Goal: Communication & Community: Answer question/provide support

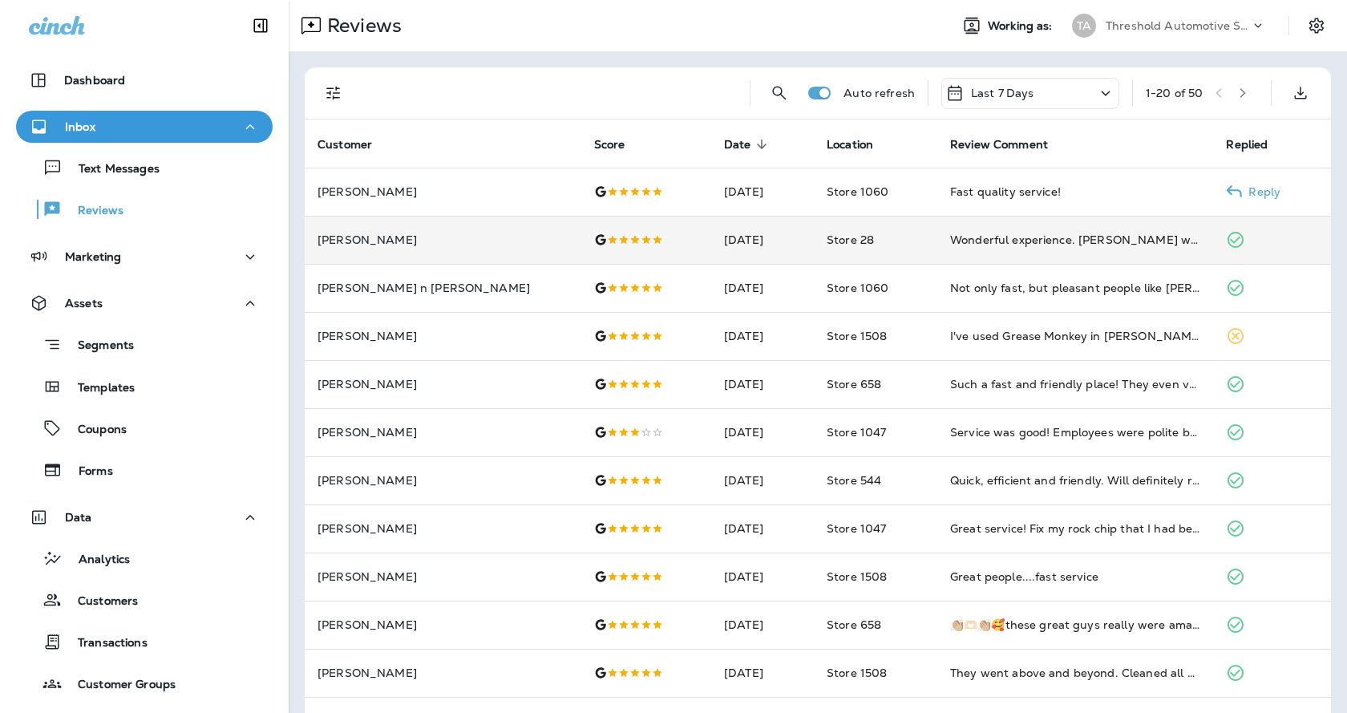
drag, startPoint x: 1235, startPoint y: 188, endPoint x: 1194, endPoint y: 216, distance: 49.6
click at [1242, 188] on p "Reply" at bounding box center [1261, 191] width 38 height 13
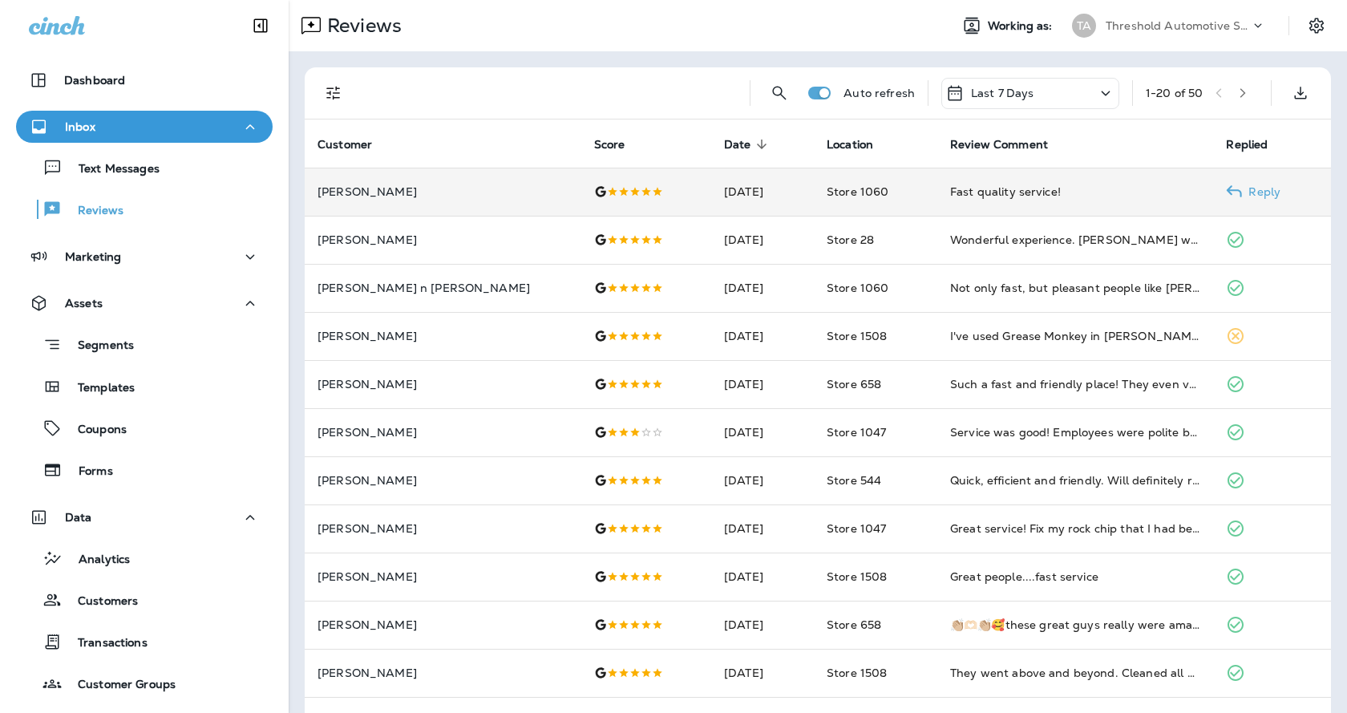
click at [1226, 194] on icon at bounding box center [1234, 192] width 16 height 16
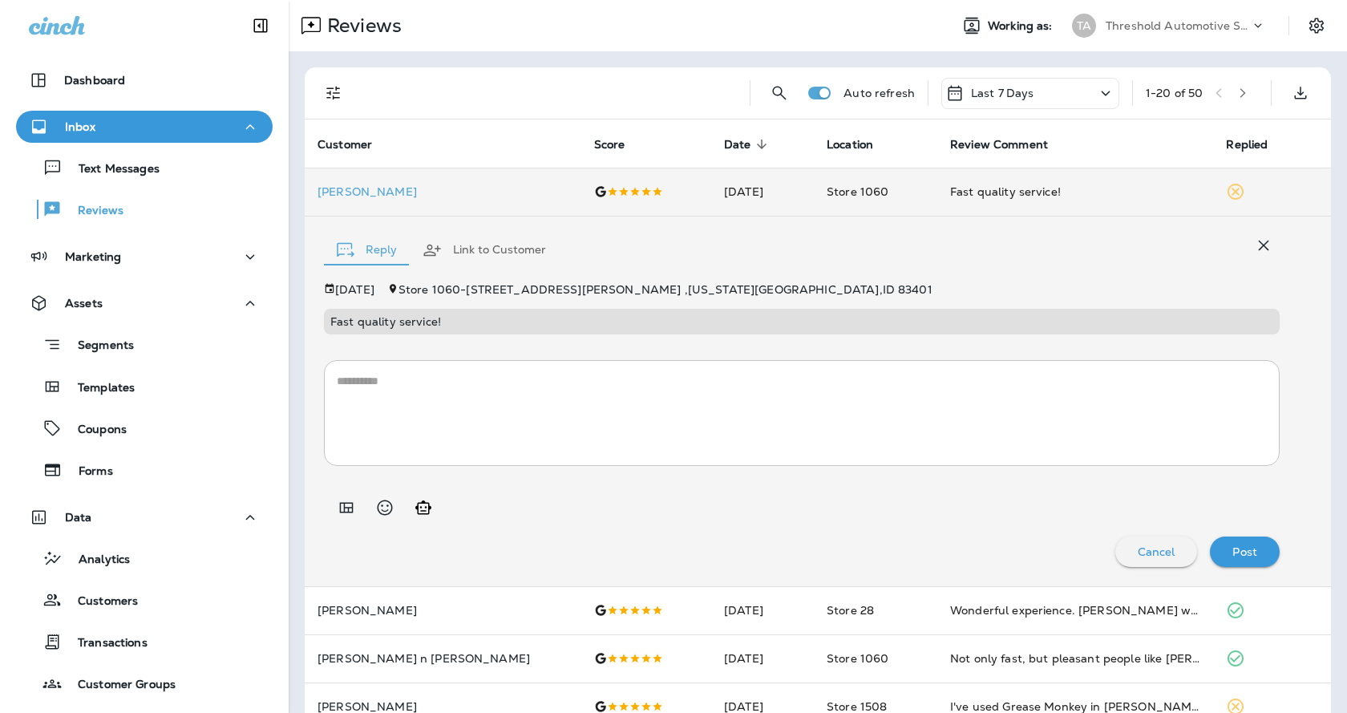
click at [430, 508] on icon "Generate AI response" at bounding box center [423, 507] width 16 height 14
type textarea "**********"
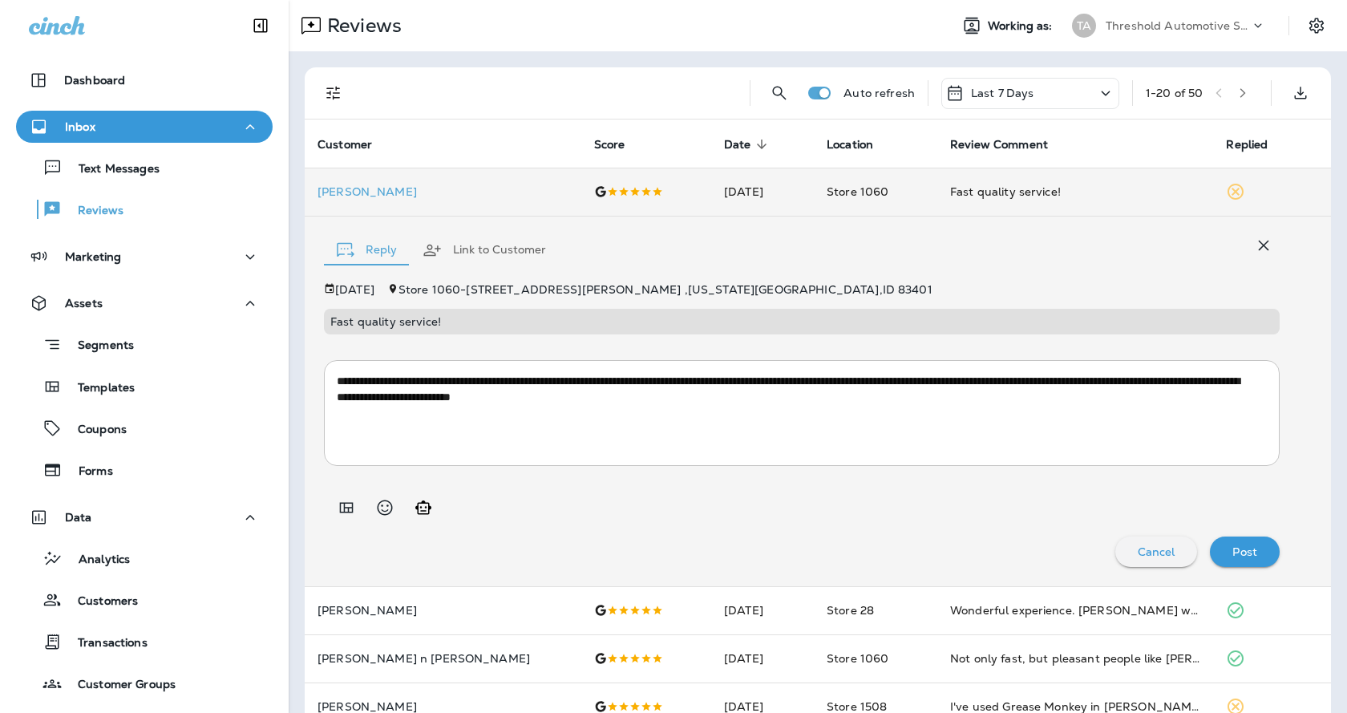
click at [1232, 552] on p "Post" at bounding box center [1244, 551] width 25 height 13
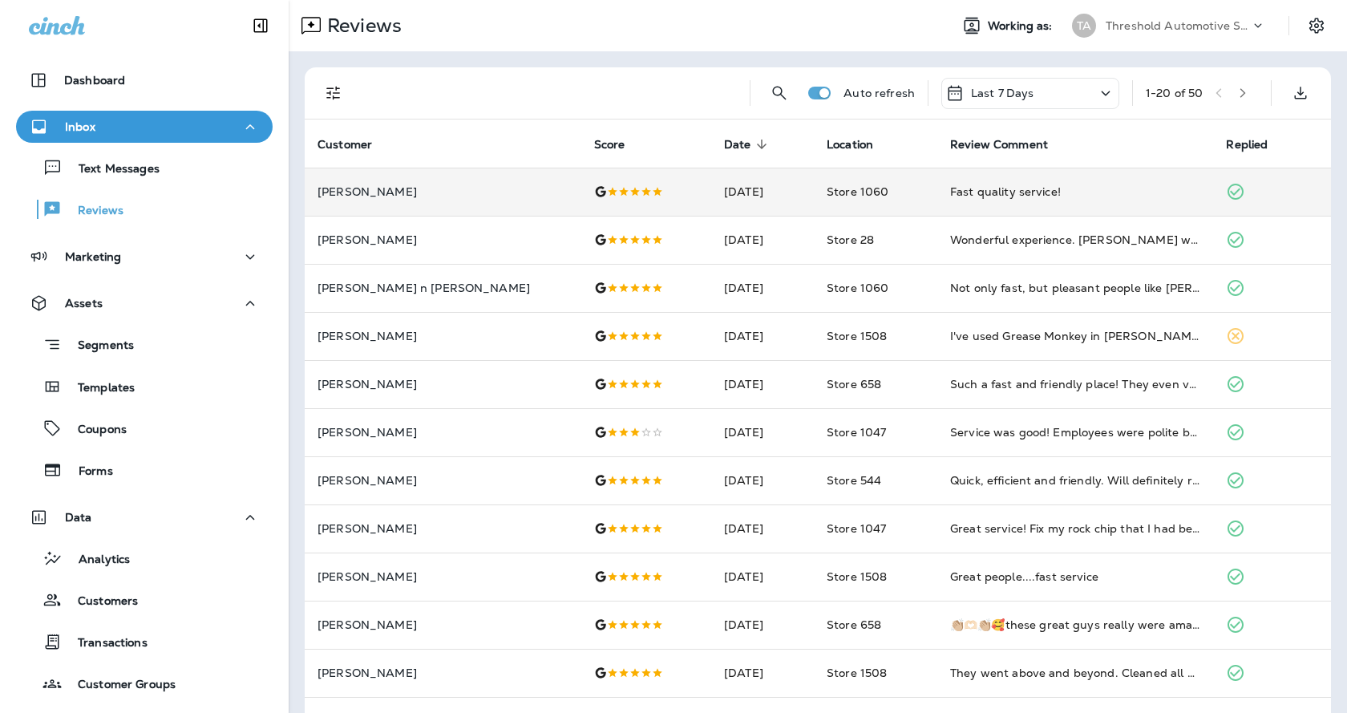
click at [326, 93] on icon "Filters" at bounding box center [333, 92] width 19 height 19
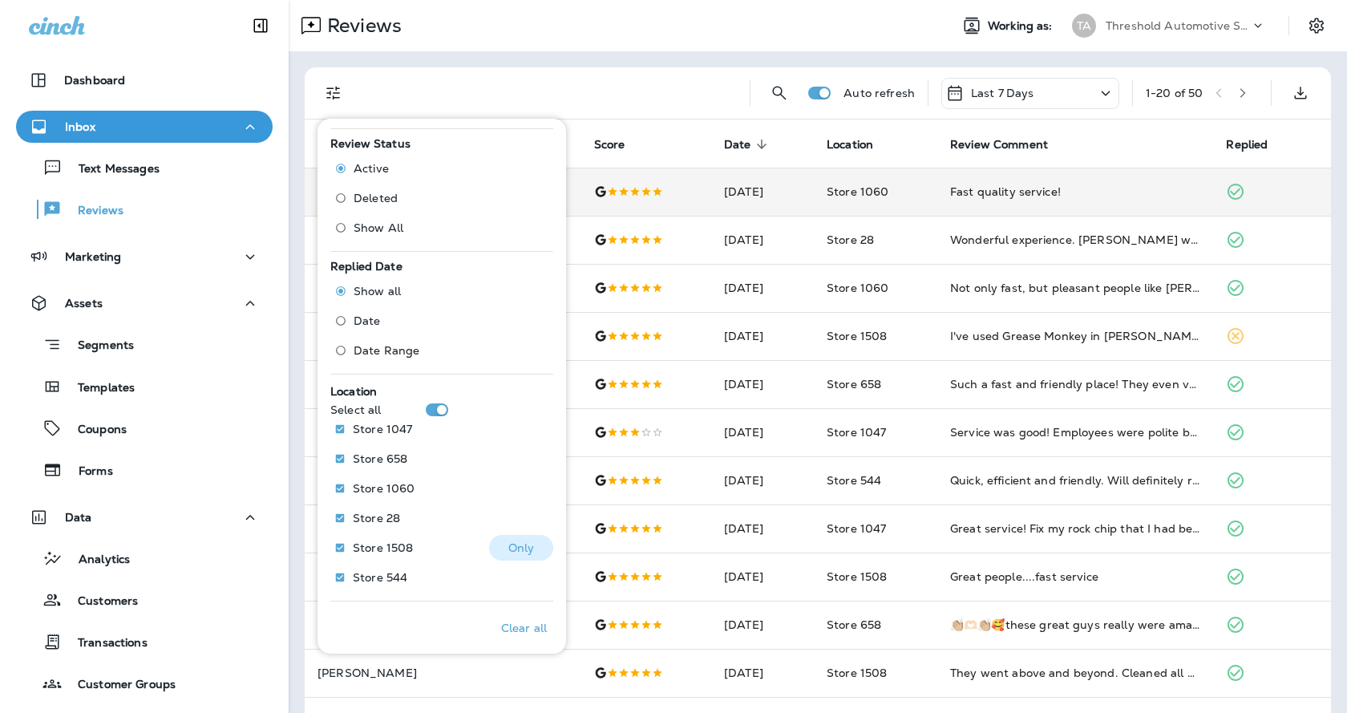
scroll to position [474, 0]
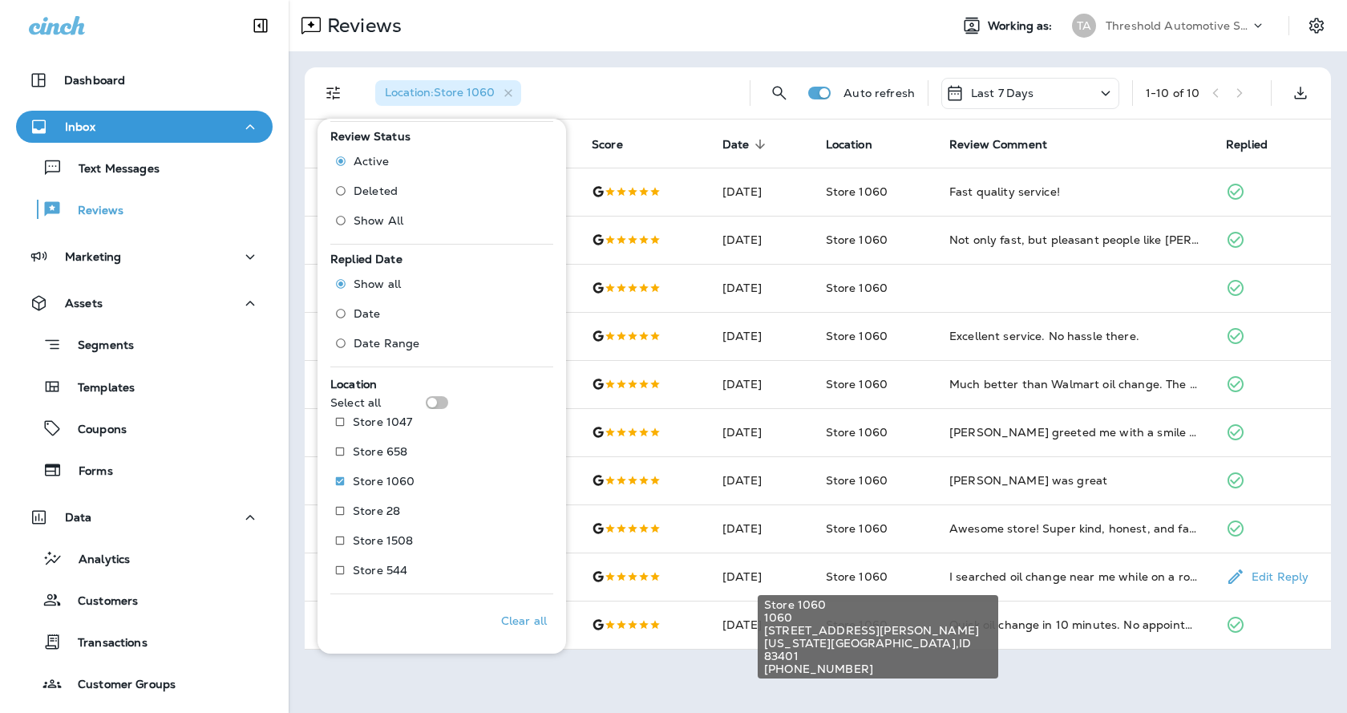
click at [779, 646] on span "[US_STATE][GEOGRAPHIC_DATA]" at bounding box center [878, 650] width 228 height 26
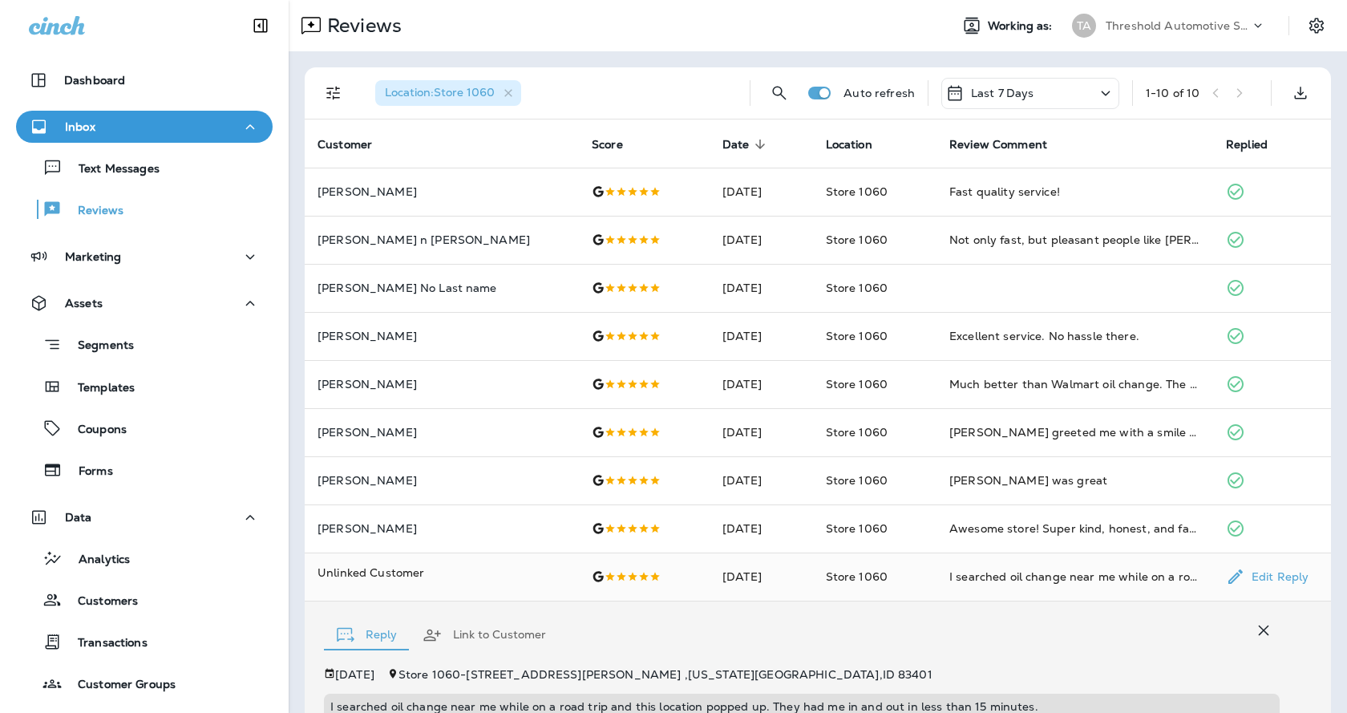
scroll to position [271, 0]
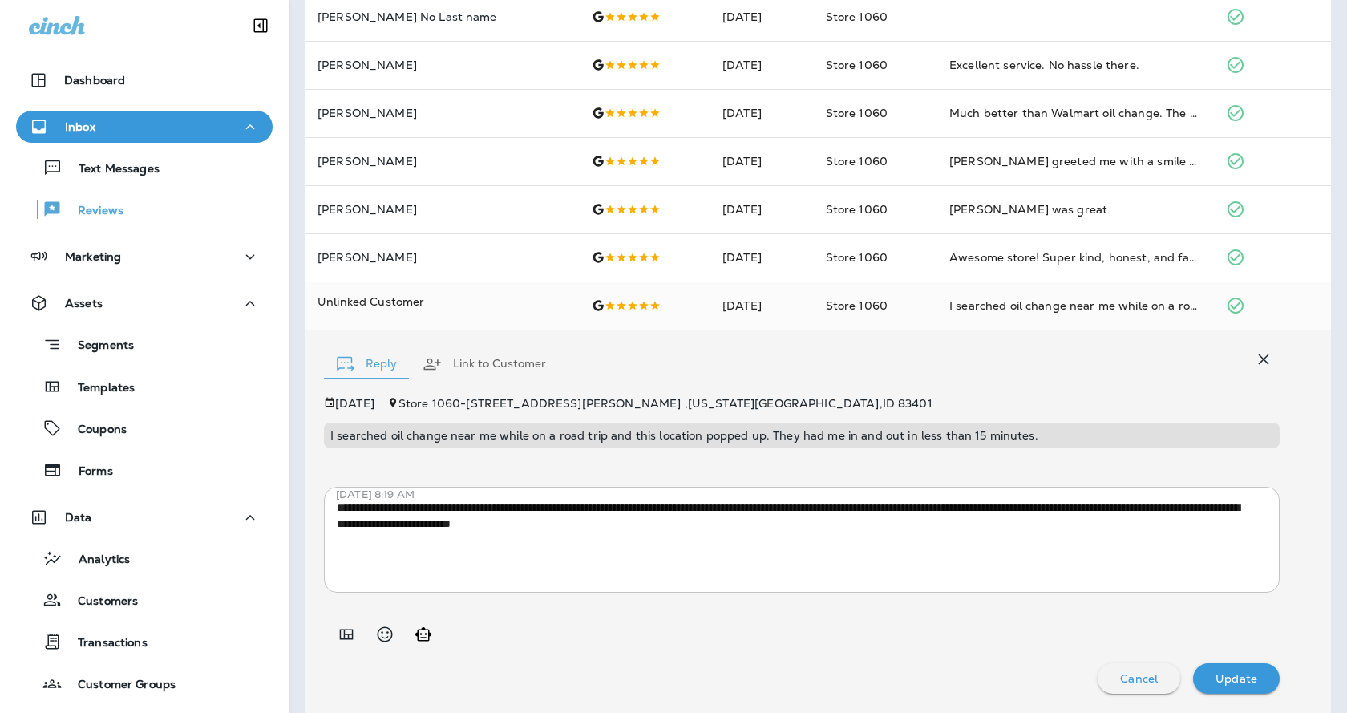
click at [832, 395] on div "**********" at bounding box center [818, 521] width 1026 height 382
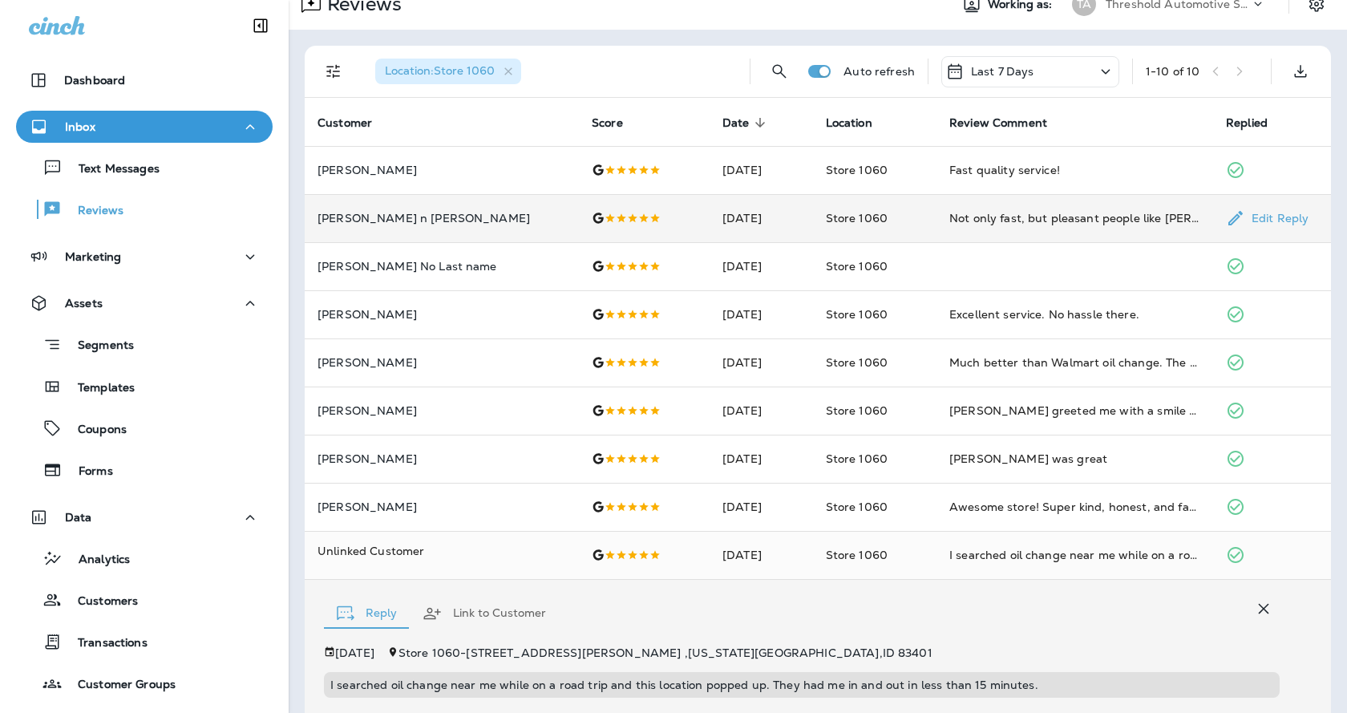
scroll to position [15, 0]
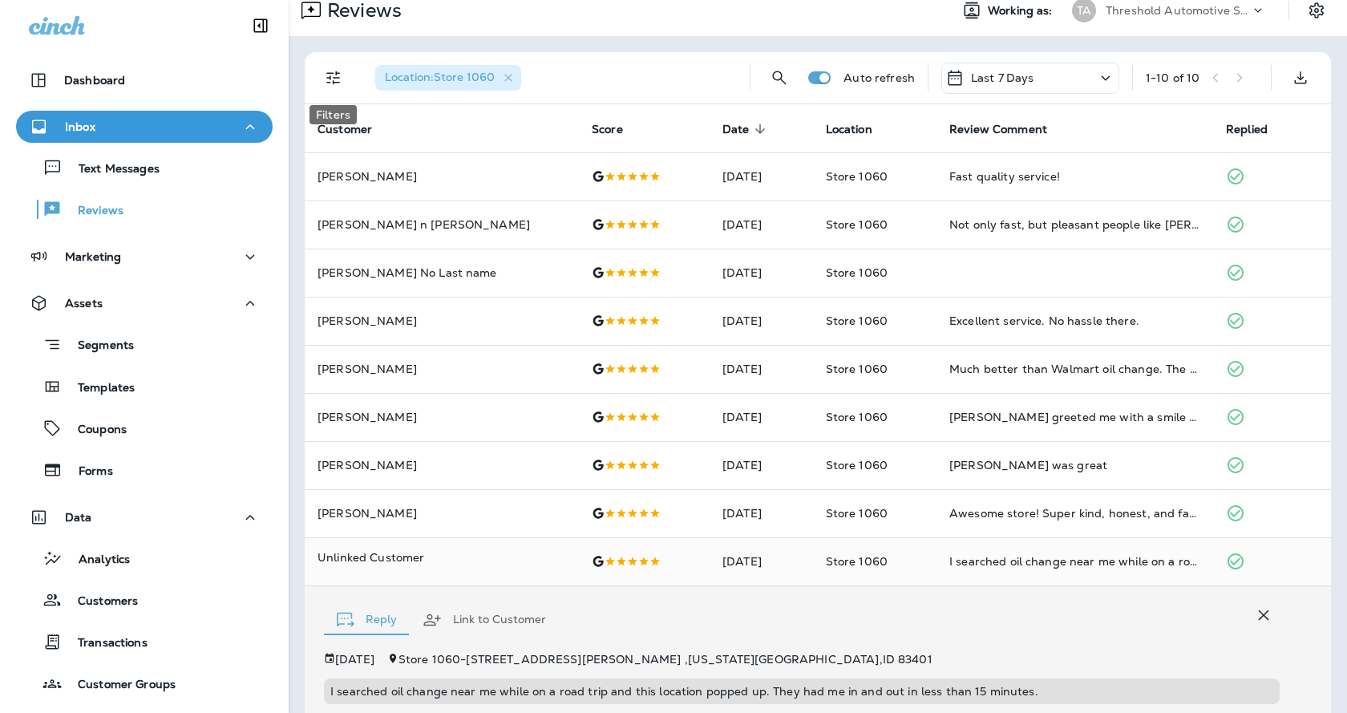
click at [330, 71] on icon "Filters" at bounding box center [333, 77] width 19 height 19
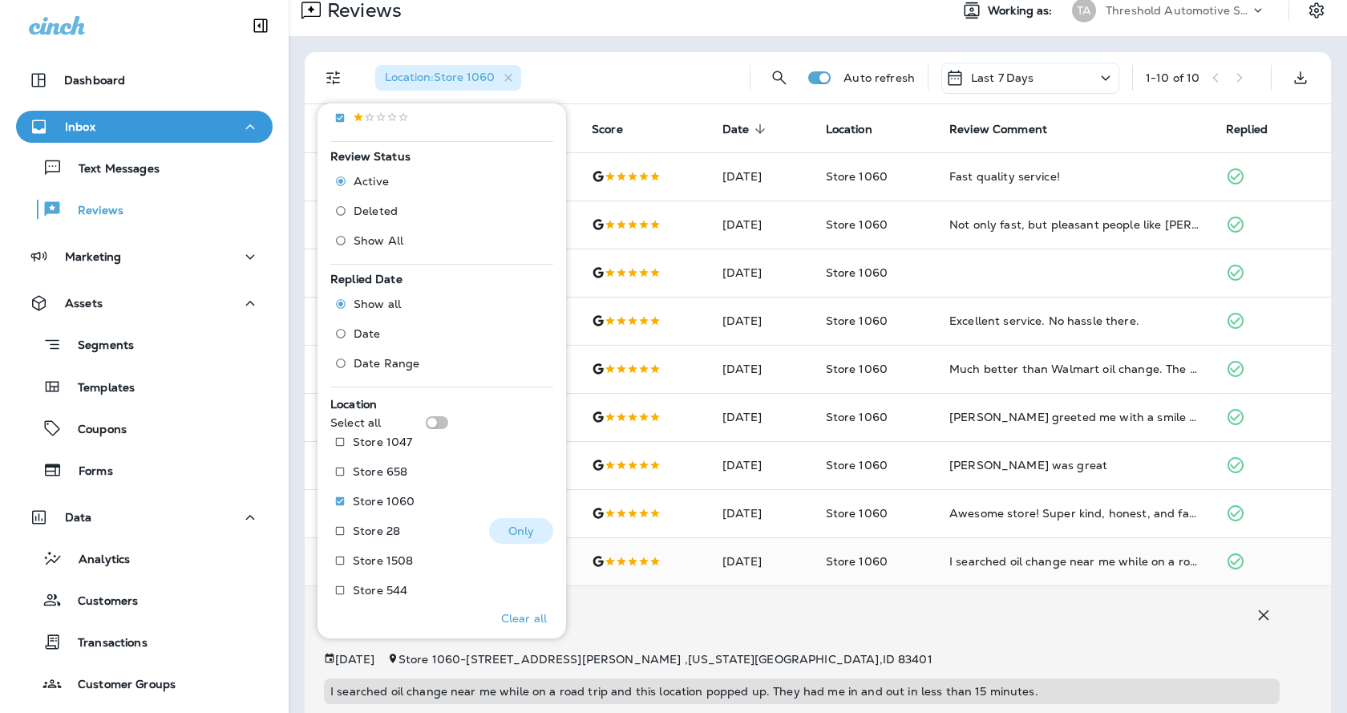
scroll to position [474, 0]
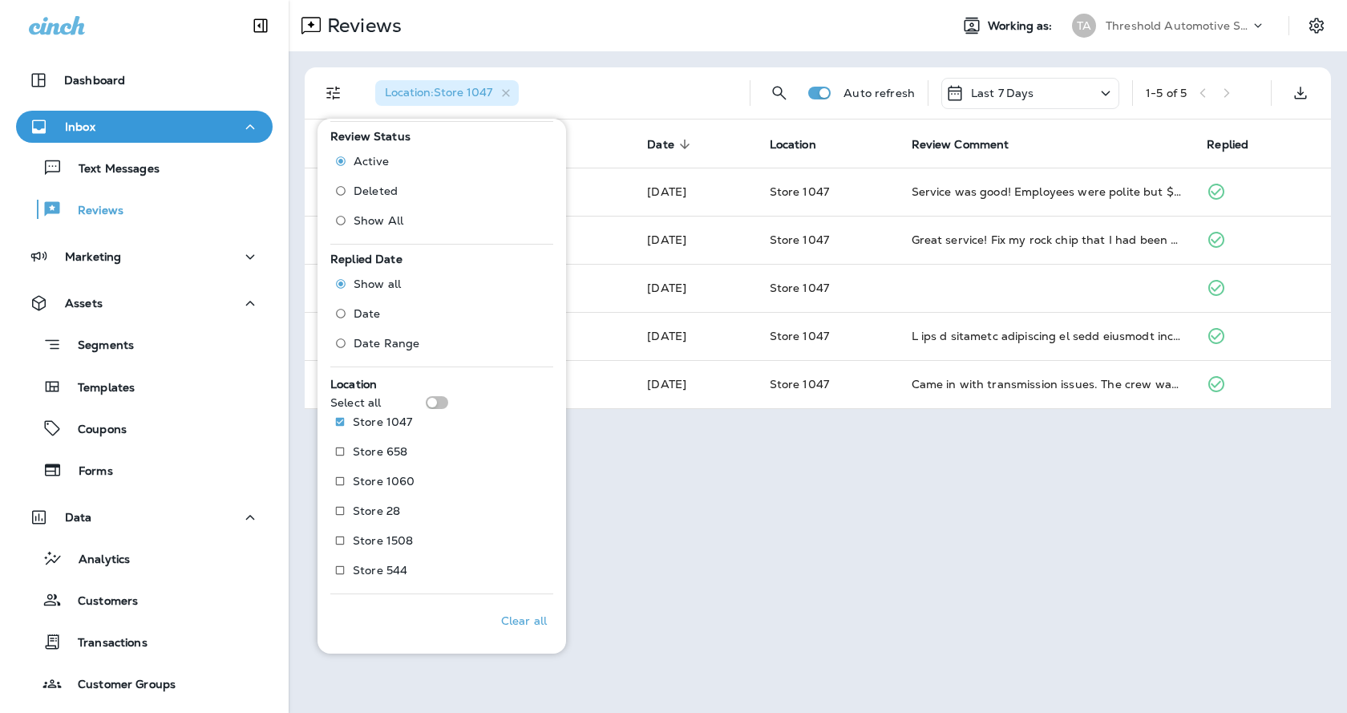
click at [781, 561] on div "Reviews Working as: TA Threshold Automotive Service dba Grease Monkey Location …" at bounding box center [818, 356] width 1058 height 713
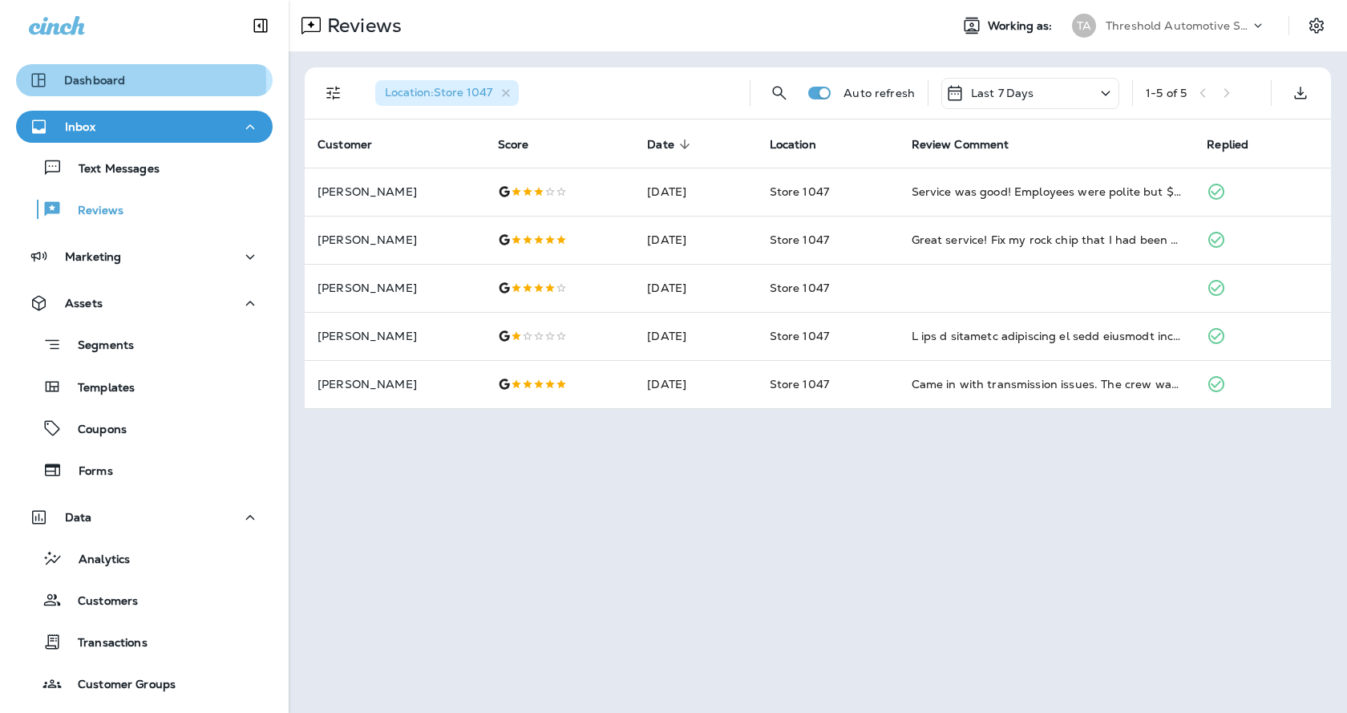
click at [91, 82] on p "Dashboard" at bounding box center [94, 80] width 61 height 13
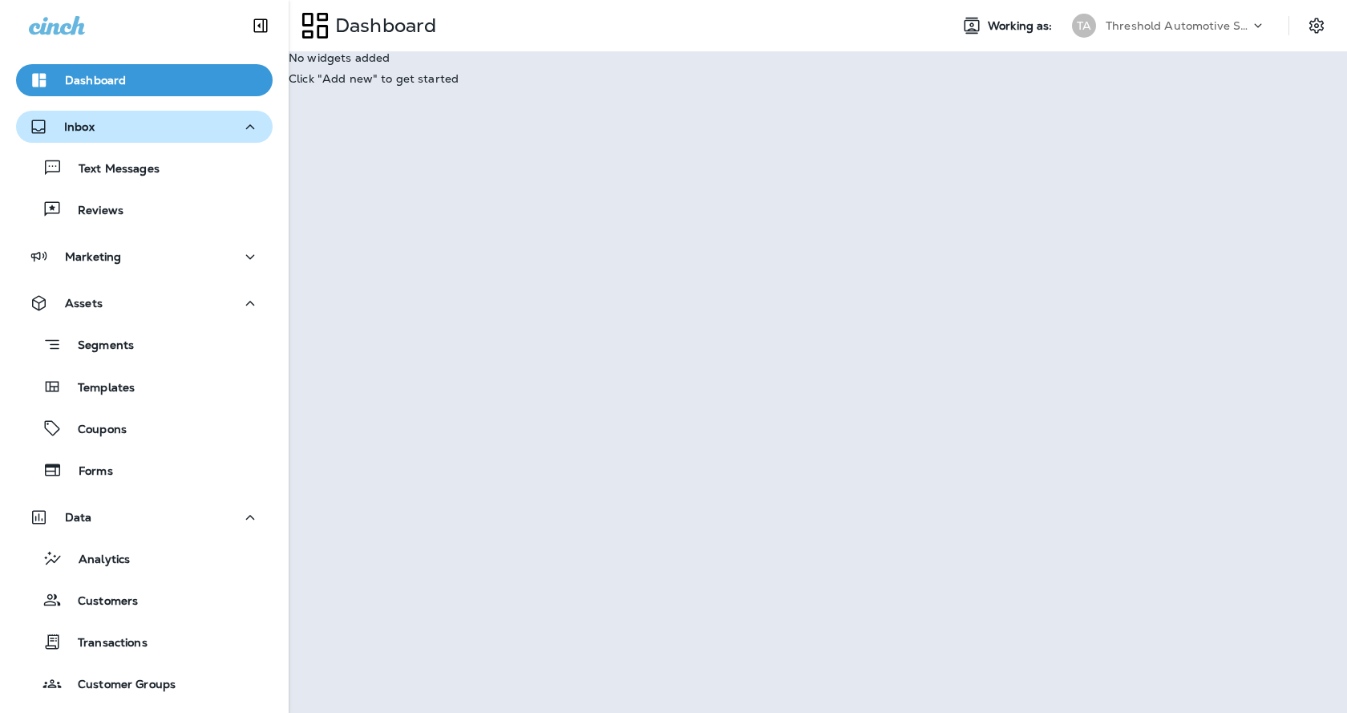
click at [118, 138] on button "Inbox" at bounding box center [144, 127] width 257 height 32
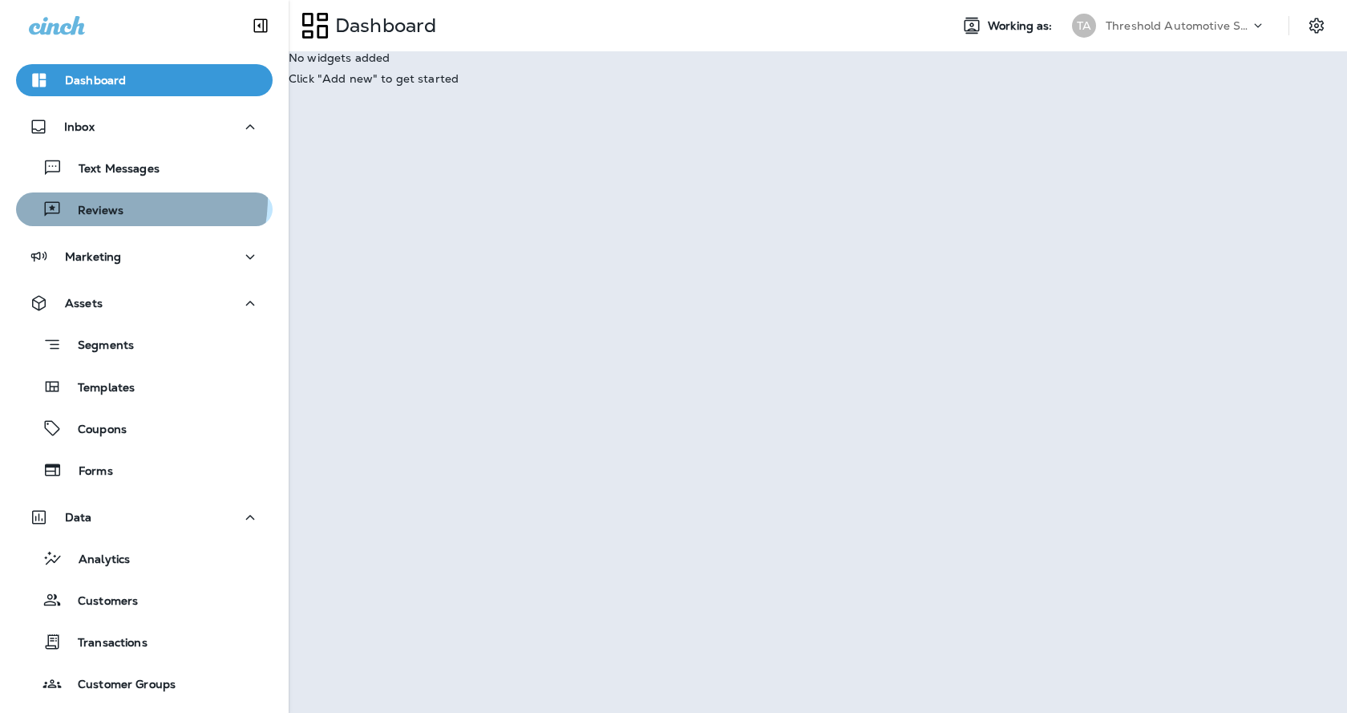
click at [107, 198] on div "Reviews" at bounding box center [72, 209] width 101 height 24
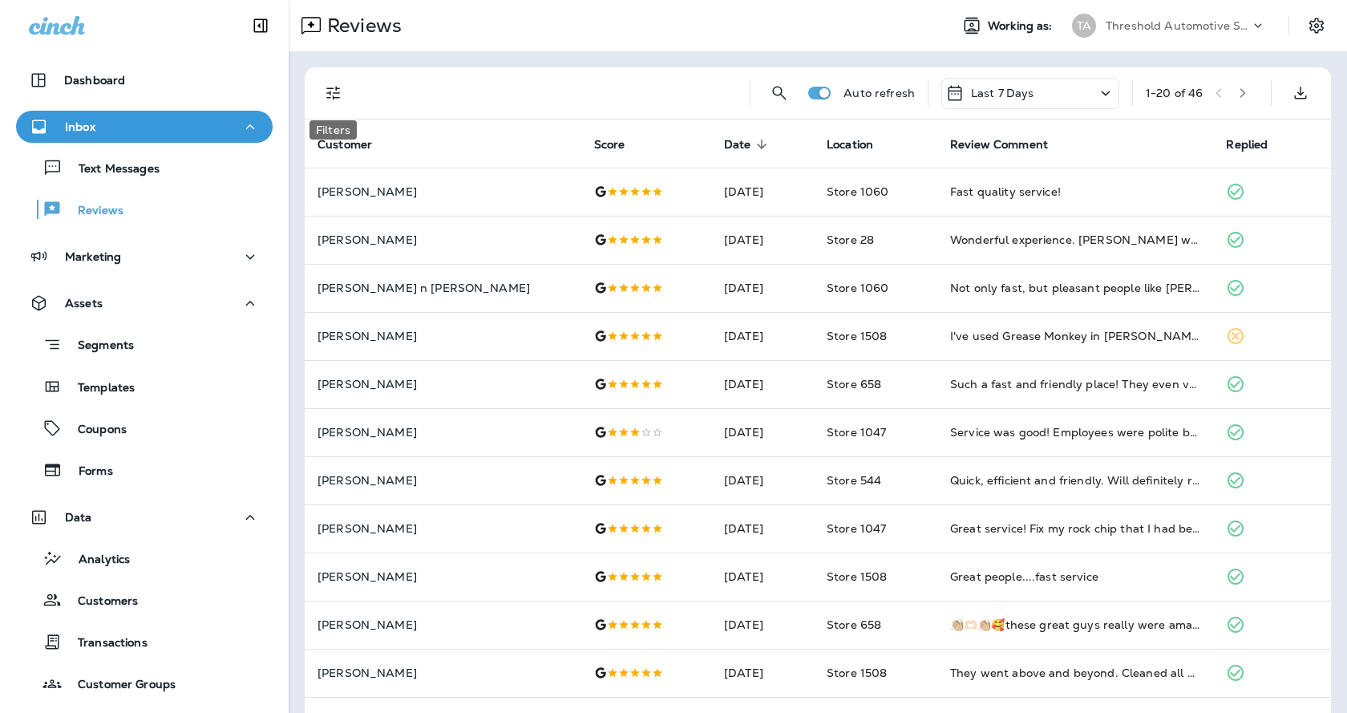
click at [329, 98] on icon "Filters" at bounding box center [333, 94] width 14 height 14
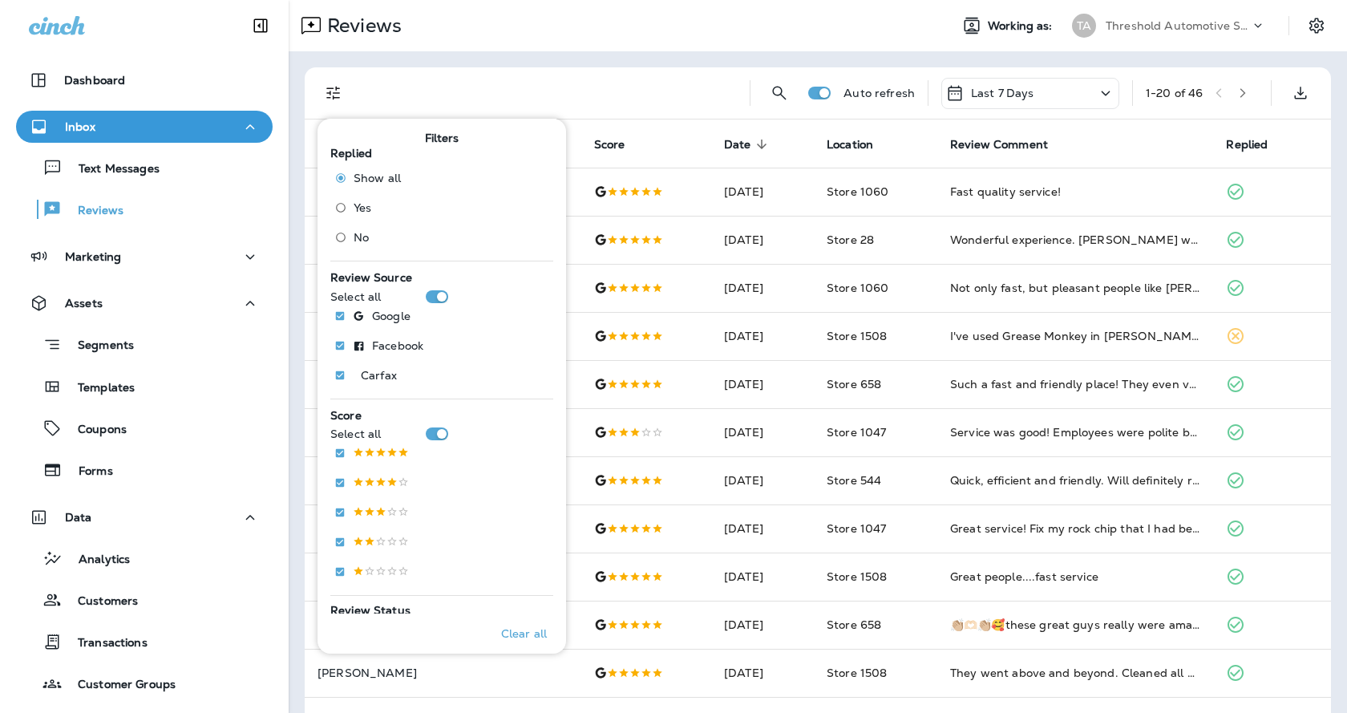
click at [418, 86] on div at bounding box center [549, 92] width 374 height 51
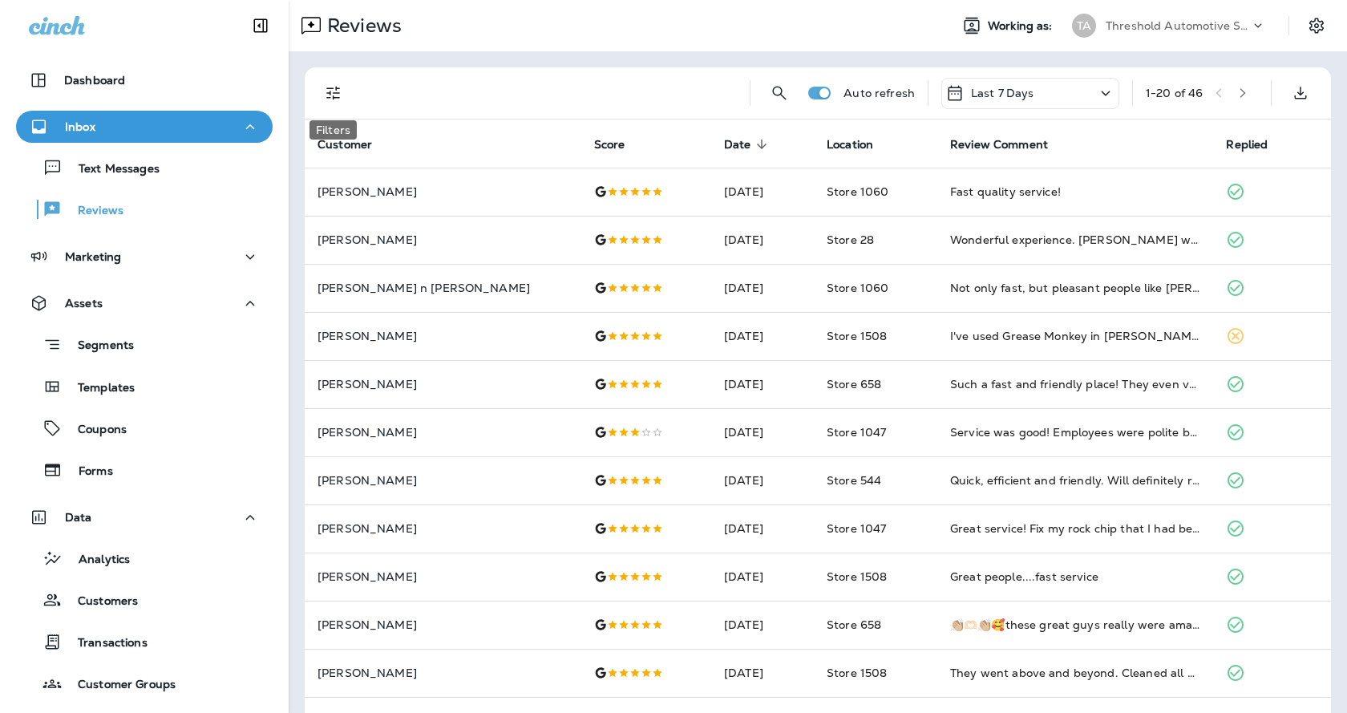
click at [344, 100] on button "Filters" at bounding box center [334, 93] width 32 height 32
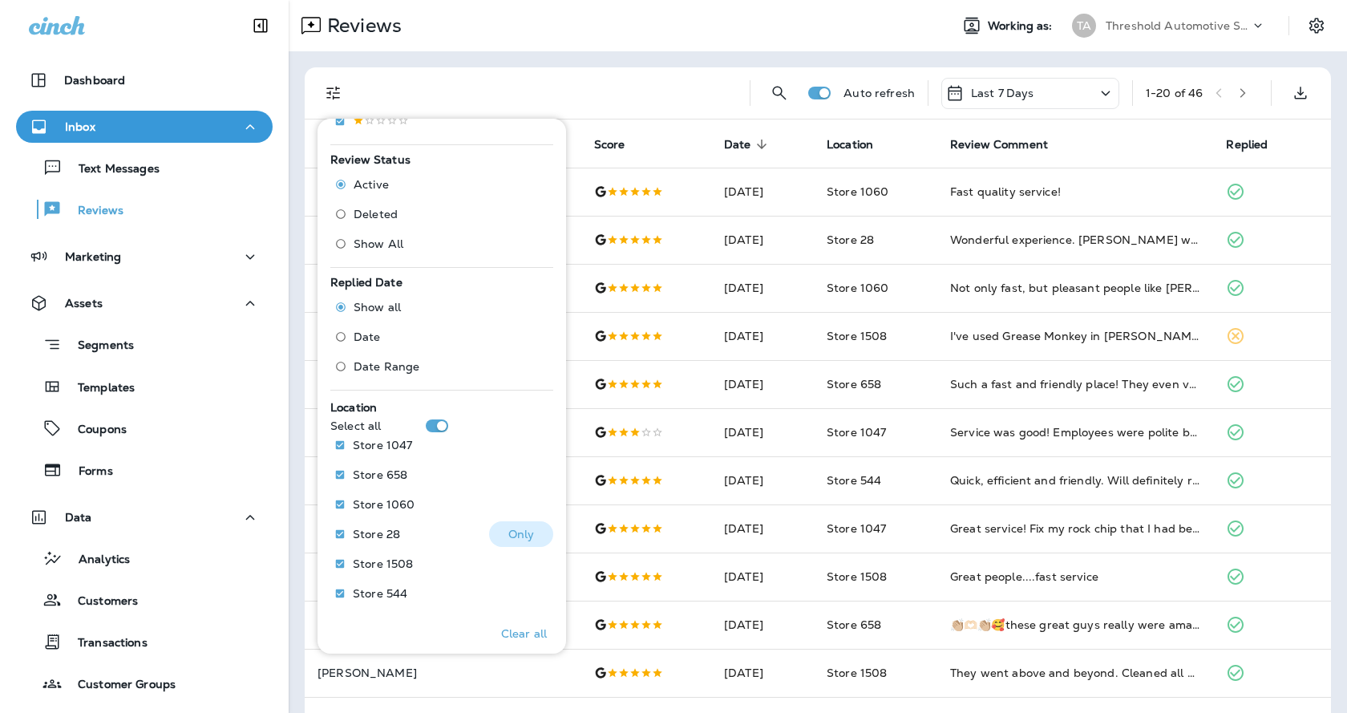
scroll to position [474, 0]
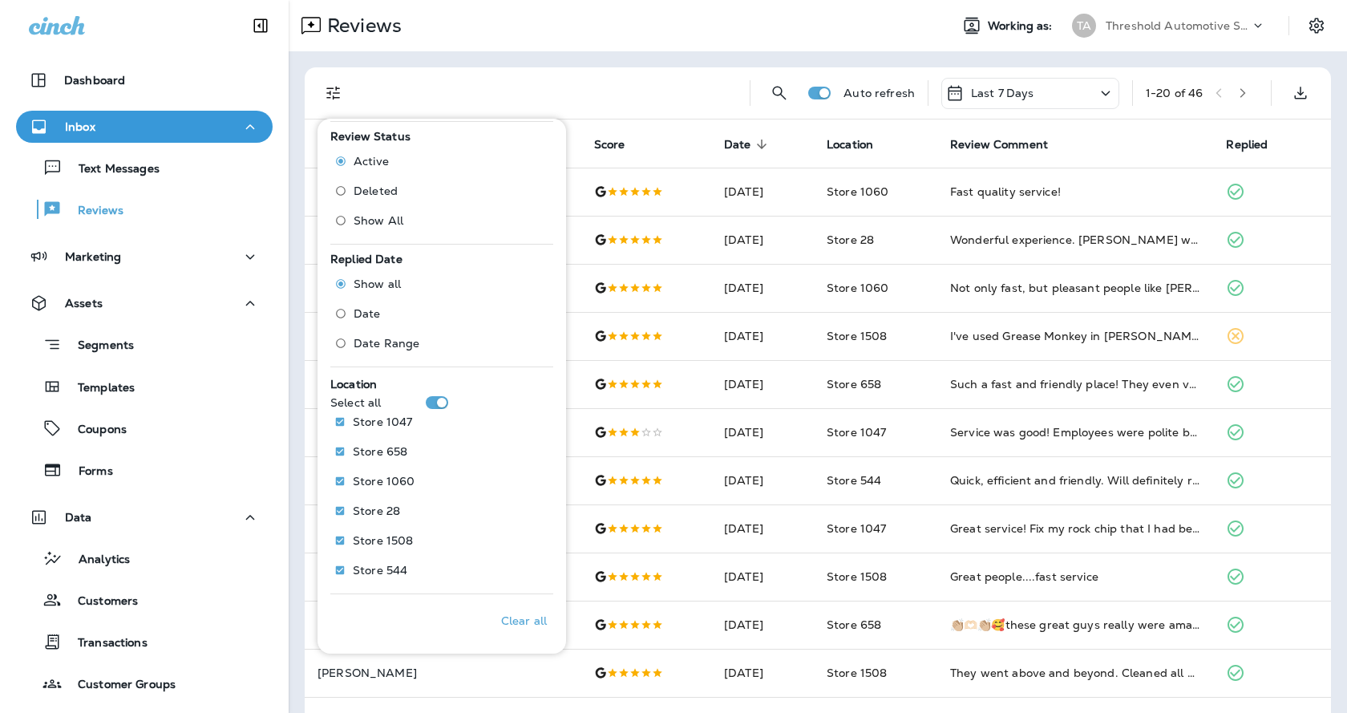
click at [432, 395] on div "Location Select all Store 1047 Store 658 Store 1060 Store 28 Store 1508 Store 5…" at bounding box center [441, 480] width 223 height 213
